Goal: Task Accomplishment & Management: Complete application form

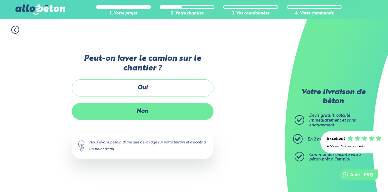
click at [193, 120] on label "Non" at bounding box center [143, 111] width 142 height 17
click at [0, 0] on input "Non" at bounding box center [0, 0] width 0 height 0
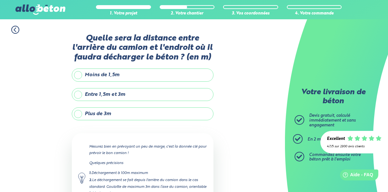
click at [200, 96] on label "Entre 1,5m et 3m" at bounding box center [143, 94] width 142 height 13
click at [0, 0] on input "Entre 1,5m et 3m" at bounding box center [0, 0] width 0 height 0
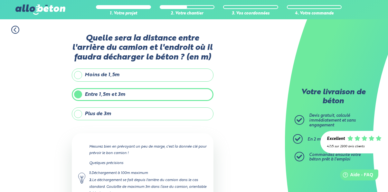
scroll to position [41, 0]
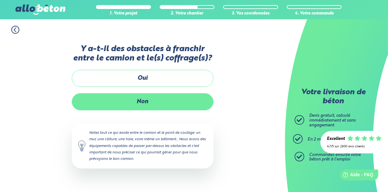
click at [202, 111] on label "Non" at bounding box center [143, 101] width 142 height 17
click at [0, 0] on input "Non" at bounding box center [0, 0] width 0 height 0
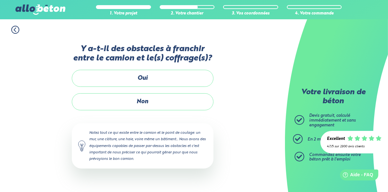
click at [0, 0] on label "Passage de tuyaux à l'intérieur" at bounding box center [0, 0] width 0 height 0
click at [0, 0] on input "Passage de tuyaux à l'intérieur" at bounding box center [0, 0] width 0 height 0
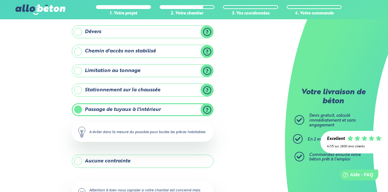
scroll to position [78, 0]
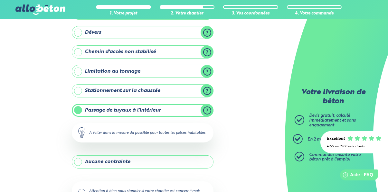
click at [184, 111] on label "Passage de tuyaux à l'intérieur" at bounding box center [143, 110] width 142 height 13
click at [0, 0] on input "Passage de tuyaux à l'intérieur" at bounding box center [0, 0] width 0 height 0
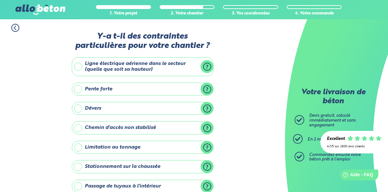
scroll to position [0, 0]
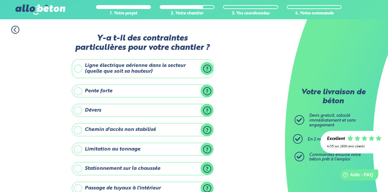
click at [176, 72] on label "Ligne électrique aérienne dans le secteur (quelle que soit sa hauteur)" at bounding box center [143, 68] width 142 height 19
click at [0, 0] on input "Ligne électrique aérienne dans le secteur (quelle que soit sa hauteur)" at bounding box center [0, 0] width 0 height 0
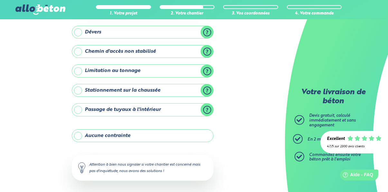
click at [175, 160] on div "Attention à bien nous signaler si votre chantier est concerné mais pas d'inquié…" at bounding box center [143, 168] width 142 height 26
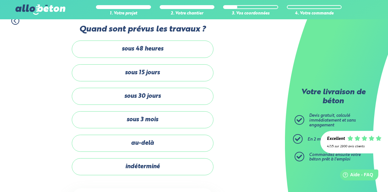
scroll to position [5, 0]
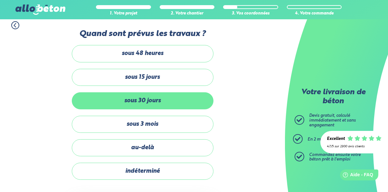
click at [192, 100] on label "sous 30 jours" at bounding box center [143, 101] width 142 height 17
click at [0, 0] on input "sous 30 jours" at bounding box center [0, 0] width 0 height 0
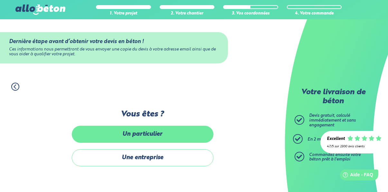
click at [188, 143] on label "Un particulier" at bounding box center [143, 134] width 142 height 17
click at [0, 0] on input "Un particulier" at bounding box center [0, 0] width 0 height 0
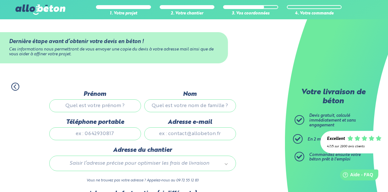
click at [126, 108] on input "Prénom" at bounding box center [95, 106] width 92 height 13
type input "Visar"
click at [204, 107] on input "Nom" at bounding box center [190, 106] width 92 height 13
type input "Sokoli"
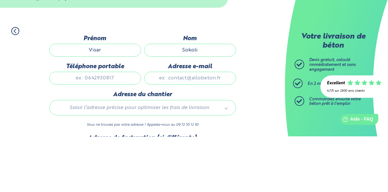
click at [114, 133] on input "Téléphone portable" at bounding box center [95, 134] width 92 height 13
type input "+41787463848"
click at [209, 132] on input "Adresse e-mail" at bounding box center [190, 134] width 92 height 13
type input "visar.sokoli.2009@gmail.com"
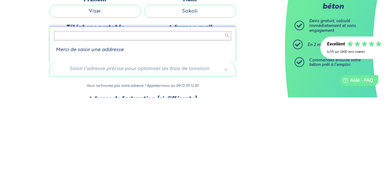
click at [195, 167] on body "09 72 55 12 83 Conseils et Appel Gratuits nos produits le béton prêt à l'emploi…" at bounding box center [194, 133] width 388 height 266
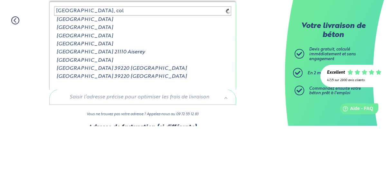
type input "rue du jura, coll"
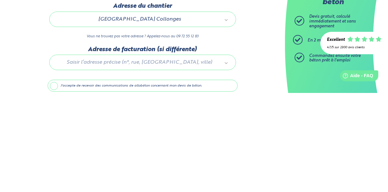
scroll to position [46, 0]
click at [165, 183] on label "J'accepte de recevoir des communications de allobéton concernant mon devis de b…" at bounding box center [143, 185] width 190 height 12
click at [0, 0] on input "J'accepte de recevoir des communications de allobéton concernant mon devis de b…" at bounding box center [0, 0] width 0 height 0
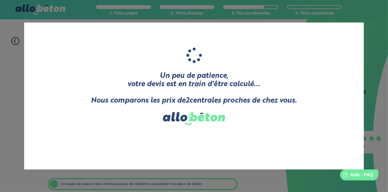
scroll to position [68, 0]
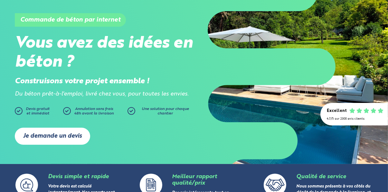
click at [77, 139] on link "Je demande un devis" at bounding box center [52, 136] width 75 height 17
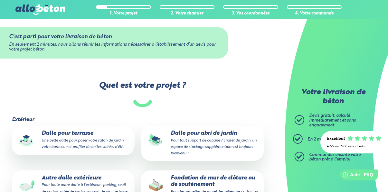
scroll to position [5, 0]
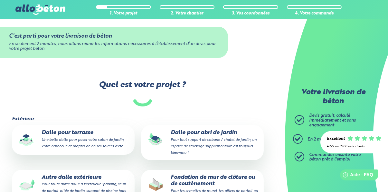
click at [108, 148] on p "Dalle pour terrasse Une belle dalle pour poser votre salon de jardin, votre bar…" at bounding box center [73, 140] width 114 height 20
click at [0, 0] on input "Dalle pour terrasse Une belle dalle pour poser votre salon de jardin, votre bar…" at bounding box center [0, 0] width 0 height 0
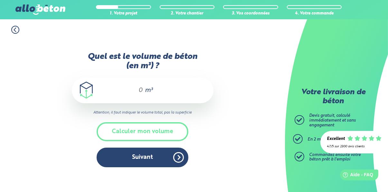
click at [142, 94] on input "Quel est le volume de béton (en m³) ?" at bounding box center [137, 91] width 11 height 8
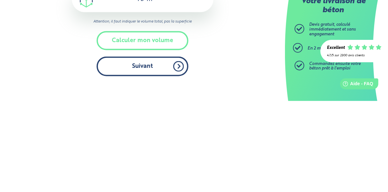
type input "10"
click at [173, 168] on button "Suivant" at bounding box center [143, 158] width 92 height 20
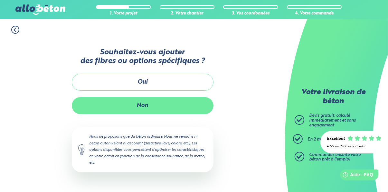
click at [196, 114] on button "Non" at bounding box center [143, 105] width 142 height 17
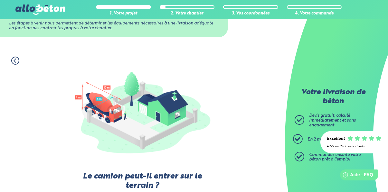
scroll to position [78, 0]
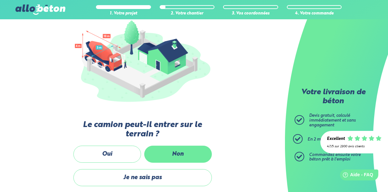
click at [189, 158] on label "Non" at bounding box center [178, 154] width 68 height 17
click at [0, 0] on input "Non" at bounding box center [0, 0] width 0 height 0
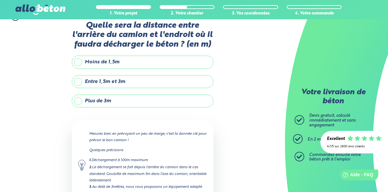
scroll to position [11, 0]
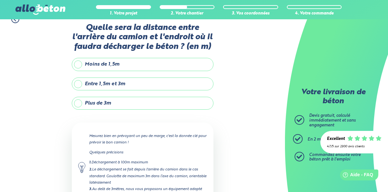
click at [190, 88] on label "Entre 1,5m et 3m" at bounding box center [143, 84] width 142 height 13
click at [0, 0] on input "Entre 1,5m et 3m" at bounding box center [0, 0] width 0 height 0
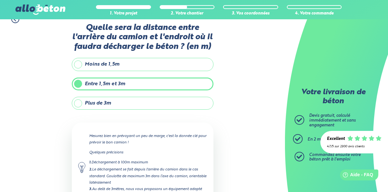
scroll to position [41, 0]
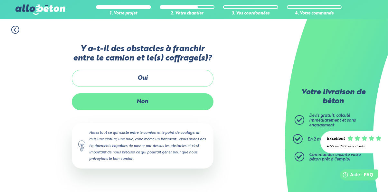
click at [199, 111] on label "Non" at bounding box center [143, 101] width 142 height 17
click at [0, 0] on input "Non" at bounding box center [0, 0] width 0 height 0
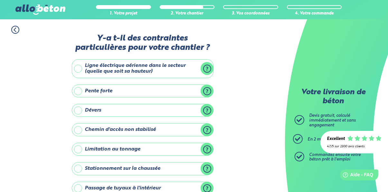
click at [190, 70] on label "Ligne électrique aérienne dans le secteur (quelle que soit sa hauteur)" at bounding box center [143, 68] width 142 height 19
click at [0, 0] on input "Ligne électrique aérienne dans le secteur (quelle que soit sa hauteur)" at bounding box center [0, 0] width 0 height 0
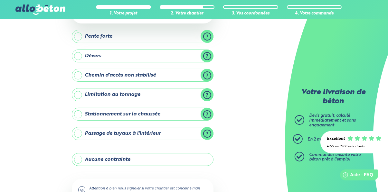
scroll to position [101, 0]
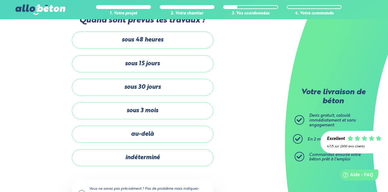
scroll to position [3, 0]
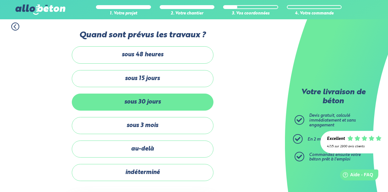
click at [191, 107] on label "sous 30 jours" at bounding box center [143, 102] width 142 height 17
click at [0, 0] on input "sous 30 jours" at bounding box center [0, 0] width 0 height 0
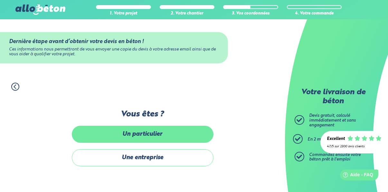
click at [187, 143] on label "Un particulier" at bounding box center [143, 134] width 142 height 17
click at [0, 0] on input "Un particulier" at bounding box center [0, 0] width 0 height 0
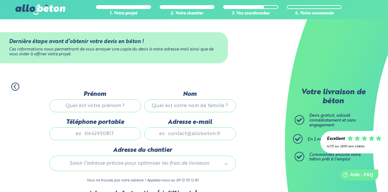
click at [127, 104] on input "Prénom" at bounding box center [95, 106] width 92 height 13
type input "Visar"
click at [210, 108] on input "Nom" at bounding box center [190, 106] width 92 height 13
type input "Sokoli"
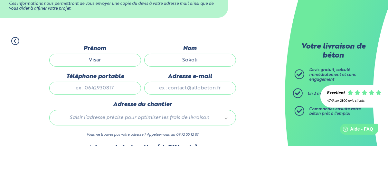
click at [113, 135] on input "Téléphone portable" at bounding box center [95, 134] width 92 height 13
type input "+41787463848"
click at [227, 132] on input "Adresse e-mail" at bounding box center [190, 134] width 92 height 13
type input "visar.sokoli.2009@gmail.com"
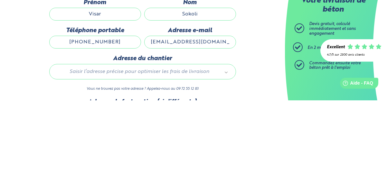
click at [205, 166] on body "09 72 55 12 83 Conseils et Appel Gratuits nos produits le béton prêt à l'emploi…" at bounding box center [194, 133] width 388 height 266
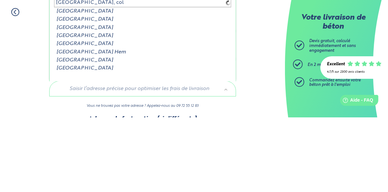
type input "rue du jura, coll"
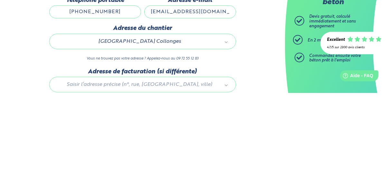
scroll to position [23, 0]
click at [0, 0] on input "J'accepte de recevoir des communications de allobéton concernant mon devis de b…" at bounding box center [0, 0] width 0 height 0
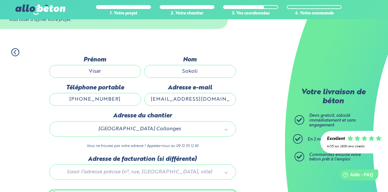
scroll to position [46, 0]
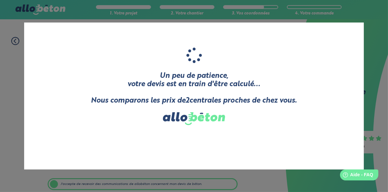
scroll to position [68, 0]
